Goal: Complete application form

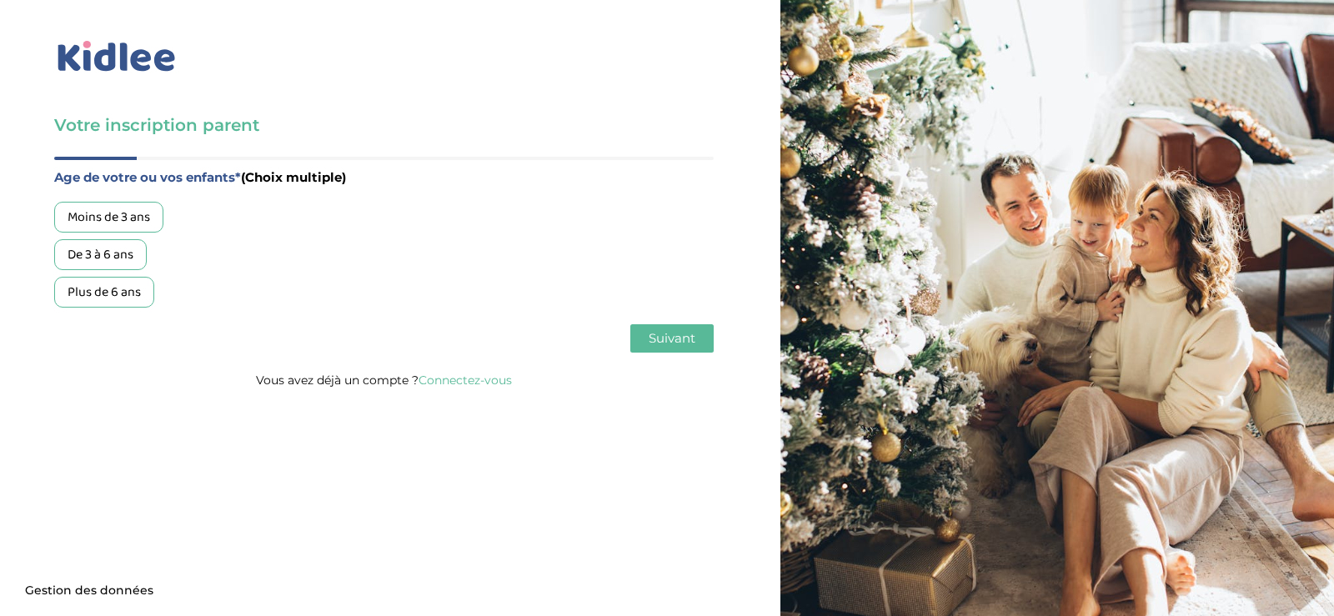
click at [128, 293] on div "Plus de 6 ans" at bounding box center [104, 292] width 100 height 31
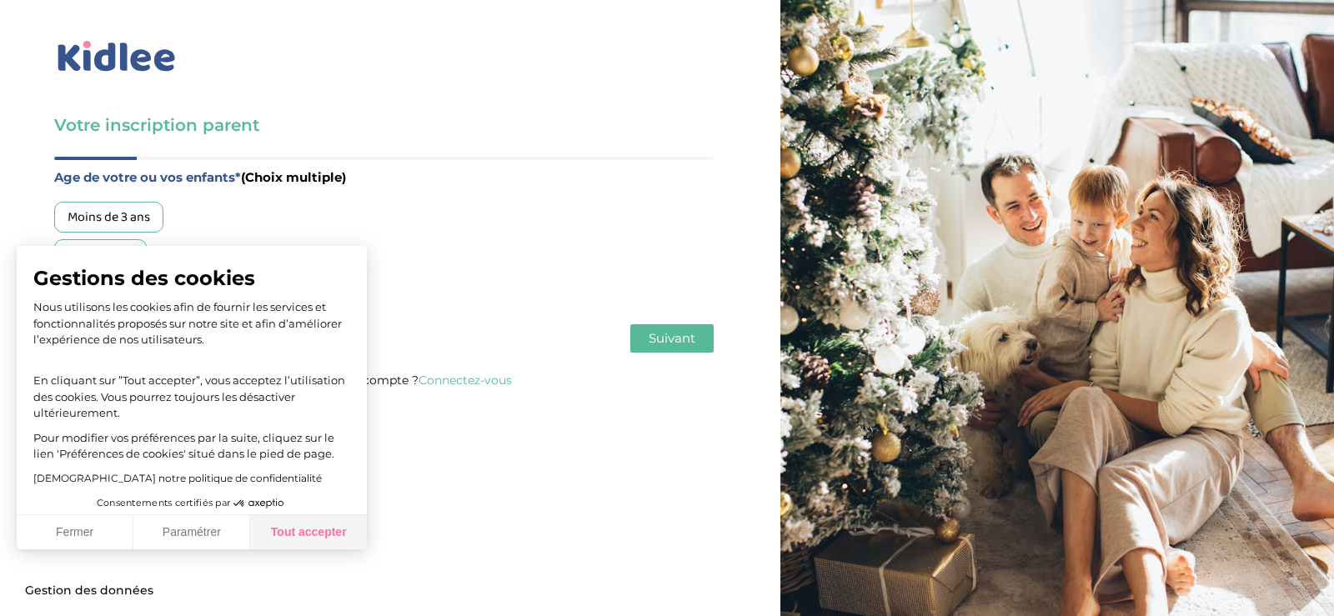
click at [323, 525] on button "Tout accepter" at bounding box center [308, 532] width 117 height 35
checkbox input "true"
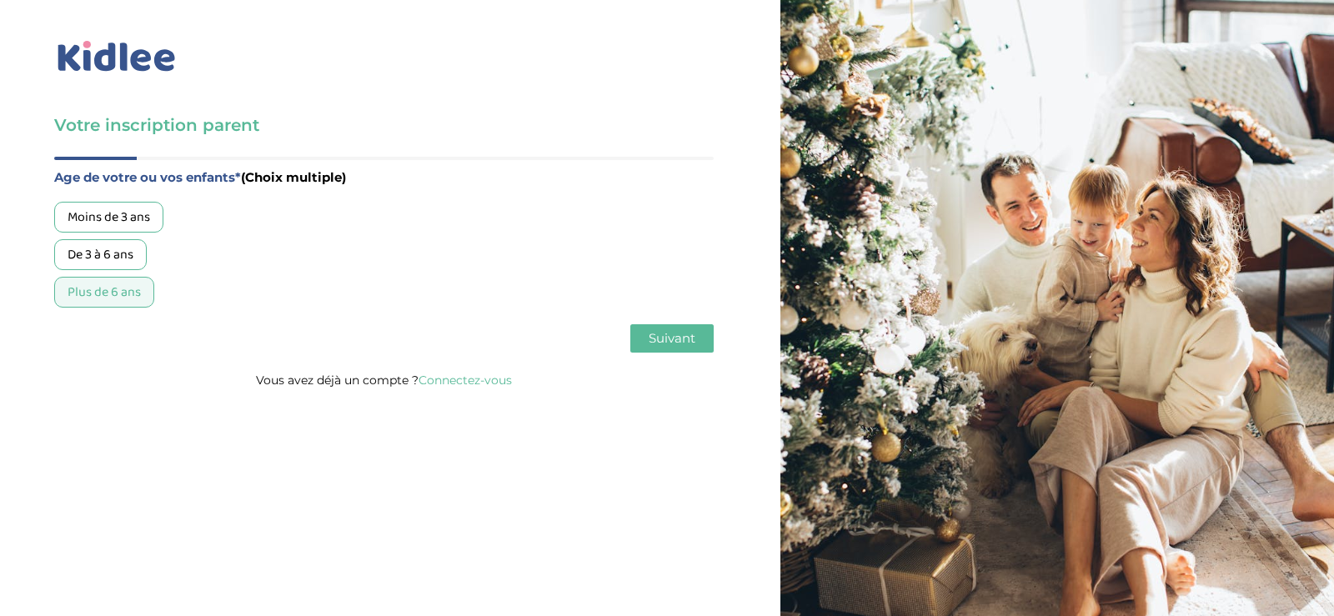
click at [688, 338] on span "Suivant" at bounding box center [672, 338] width 47 height 16
click at [115, 224] on div "Garde régulière" at bounding box center [111, 217] width 115 height 31
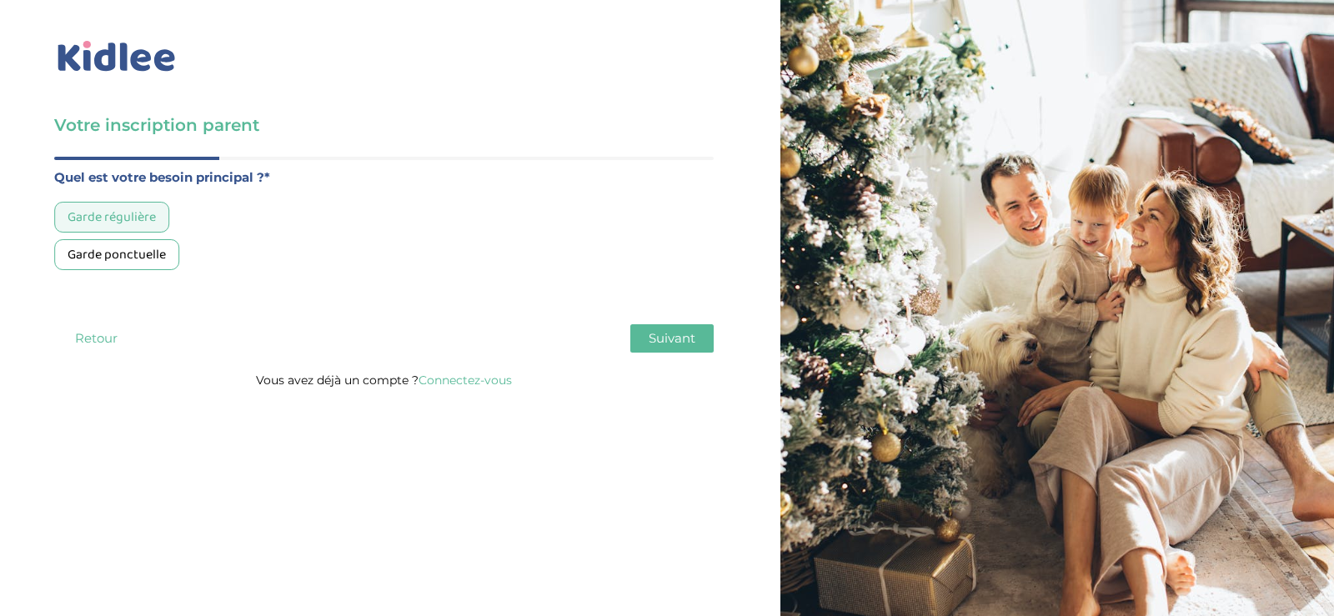
click at [670, 338] on span "Suivant" at bounding box center [672, 338] width 47 height 16
click at [149, 217] on div "Moins de 30h/mois" at bounding box center [120, 217] width 133 height 31
click at [694, 345] on span "Suivant" at bounding box center [672, 338] width 47 height 16
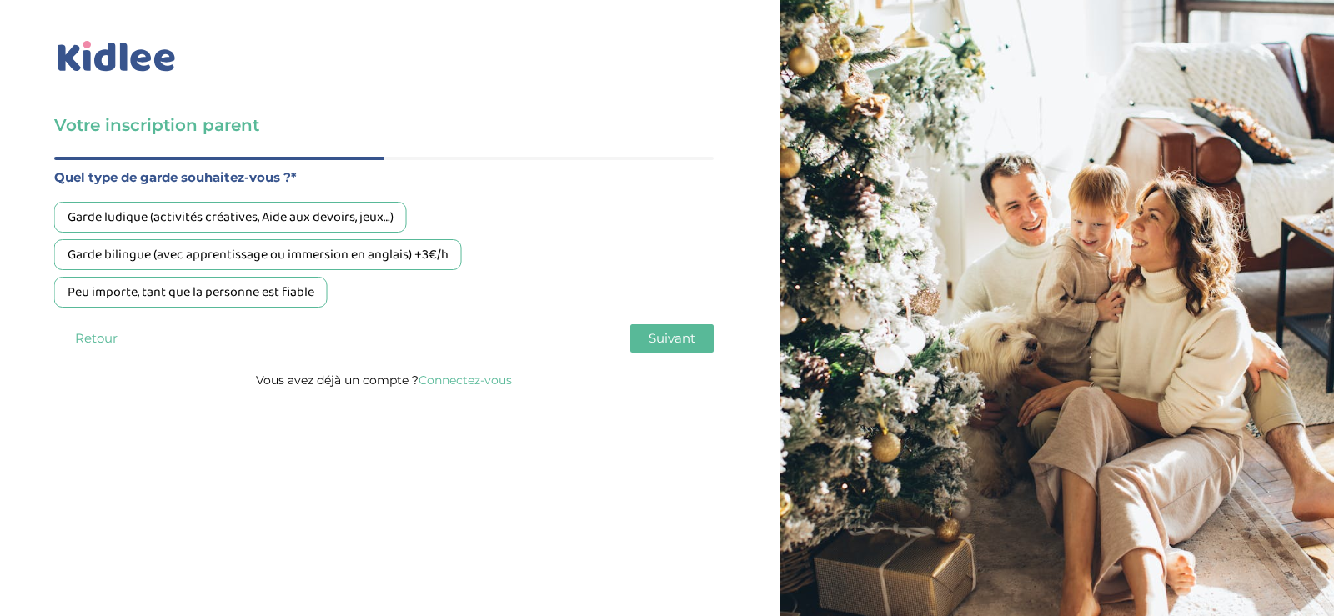
click at [275, 257] on div "Garde bilingue (avec apprentissage ou immersion en anglais) +3€/h" at bounding box center [258, 254] width 408 height 31
click at [694, 338] on span "Suivant" at bounding box center [672, 338] width 47 height 16
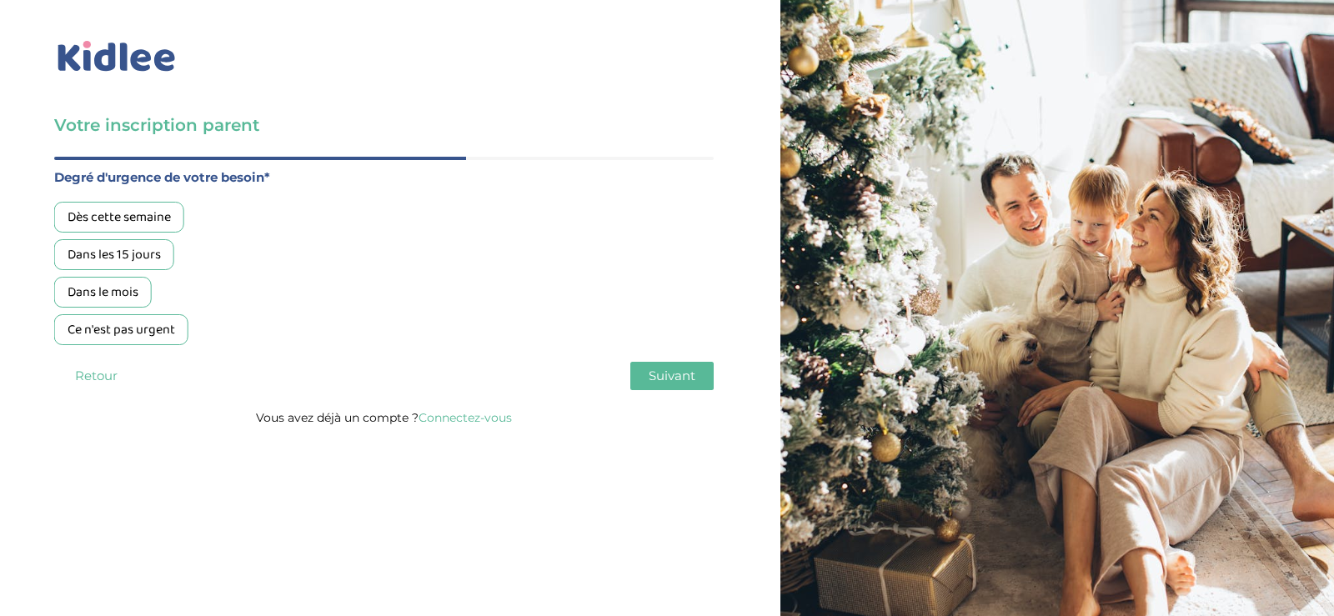
click at [150, 333] on div "Ce n'est pas urgent" at bounding box center [121, 329] width 134 height 31
click at [692, 373] on span "Suivant" at bounding box center [672, 376] width 47 height 16
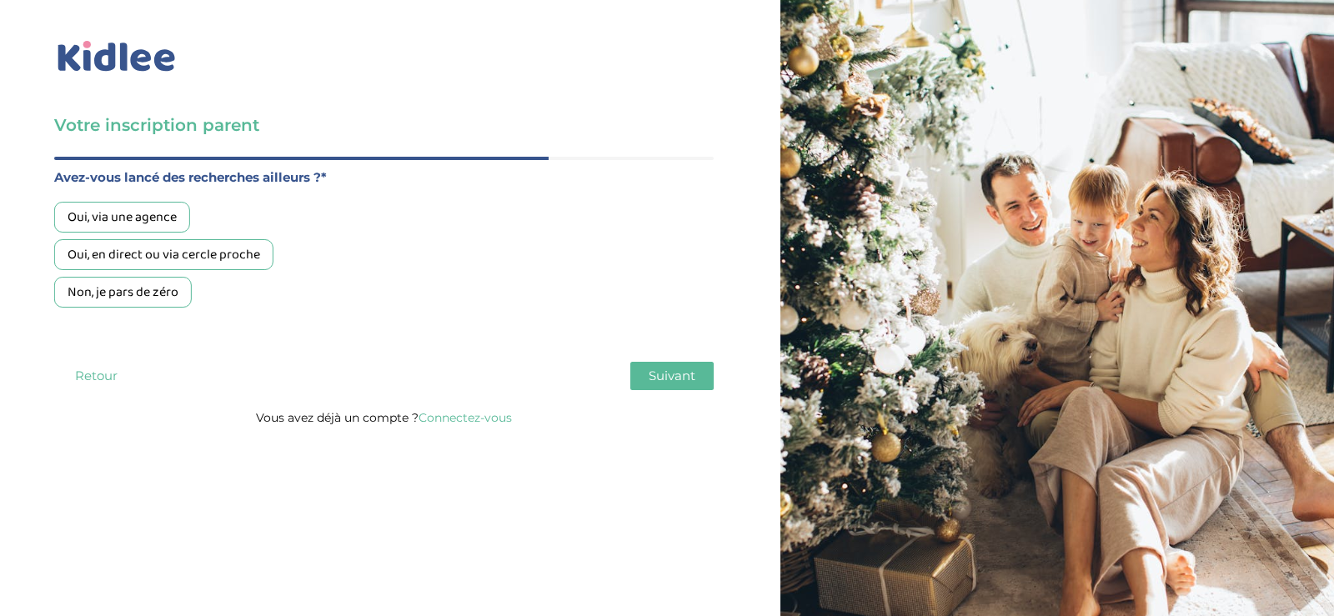
click at [155, 294] on div "Non, je pars de zéro" at bounding box center [123, 292] width 138 height 31
click at [681, 375] on span "Suivant" at bounding box center [672, 376] width 47 height 16
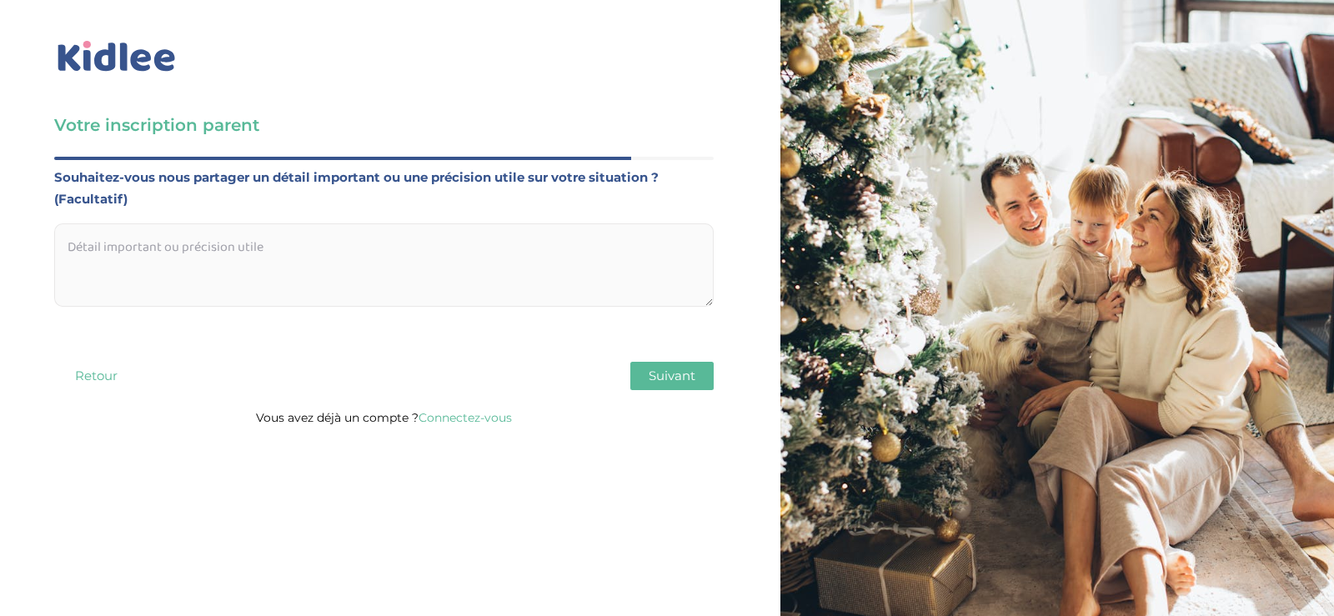
click at [681, 375] on span "Suivant" at bounding box center [672, 376] width 47 height 16
